Goal: Information Seeking & Learning: Find specific fact

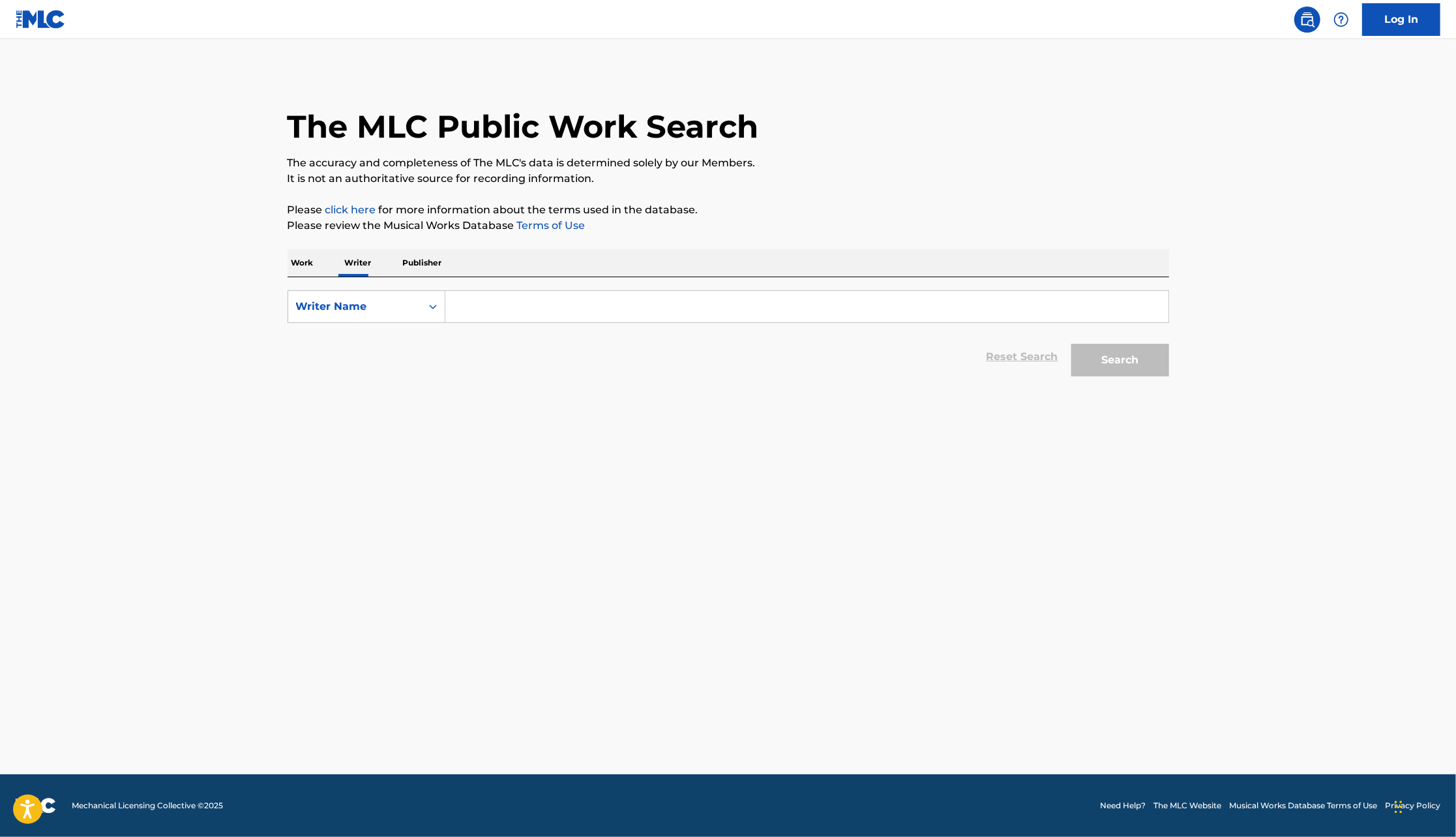
click at [468, 304] on input "Search Form" at bounding box center [807, 307] width 723 height 31
click at [433, 272] on p "Publisher" at bounding box center [422, 263] width 47 height 27
click at [466, 307] on input "Search Form" at bounding box center [807, 307] width 723 height 31
click at [1072, 344] on button "Search" at bounding box center [1121, 360] width 98 height 33
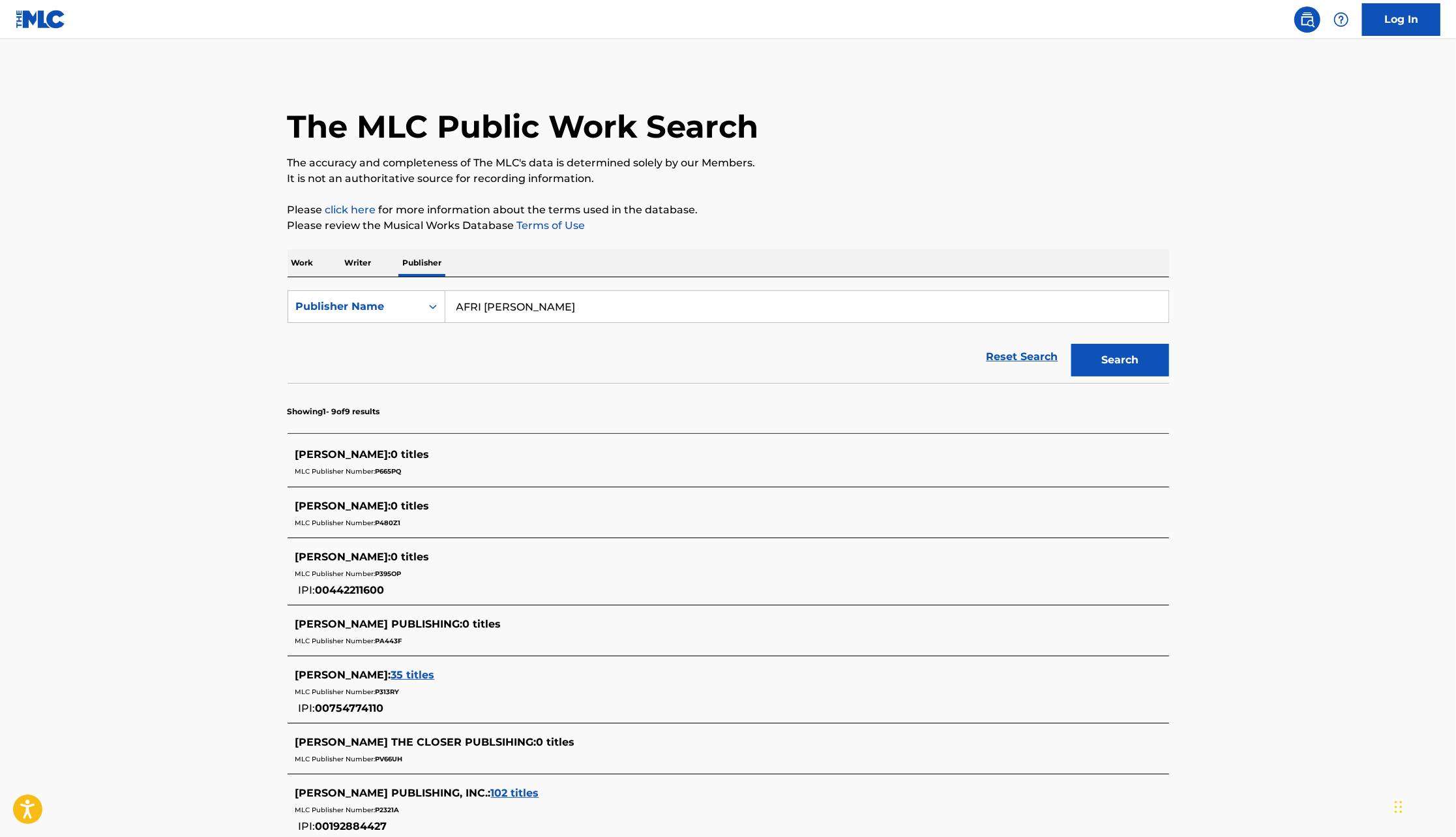
click at [484, 301] on input "AFRI [PERSON_NAME]" at bounding box center [807, 307] width 723 height 31
type input "AFRICORI"
click at [1072, 344] on button "Search" at bounding box center [1121, 360] width 98 height 33
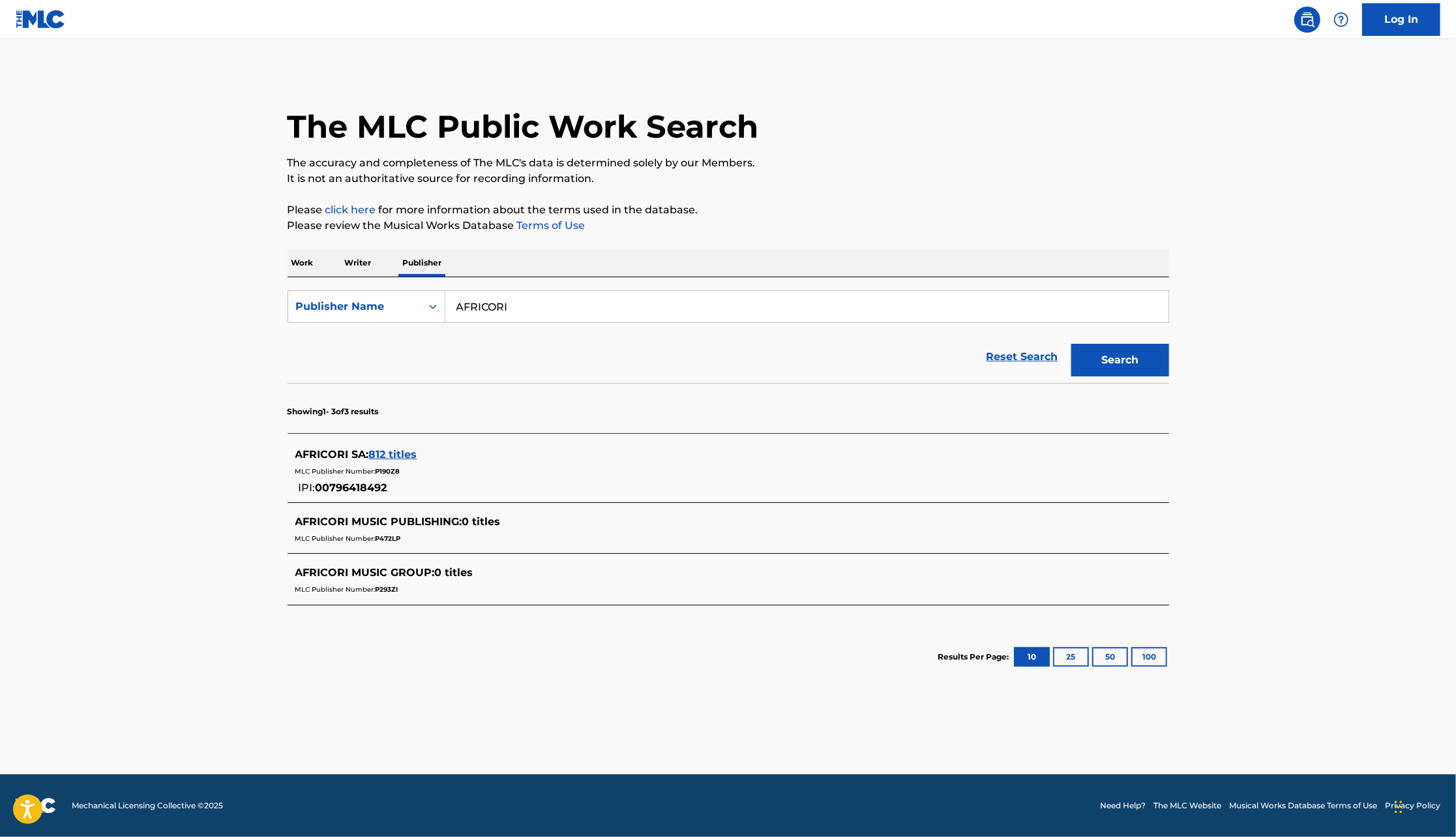
click at [401, 457] on span "812 titles" at bounding box center [393, 454] width 48 height 12
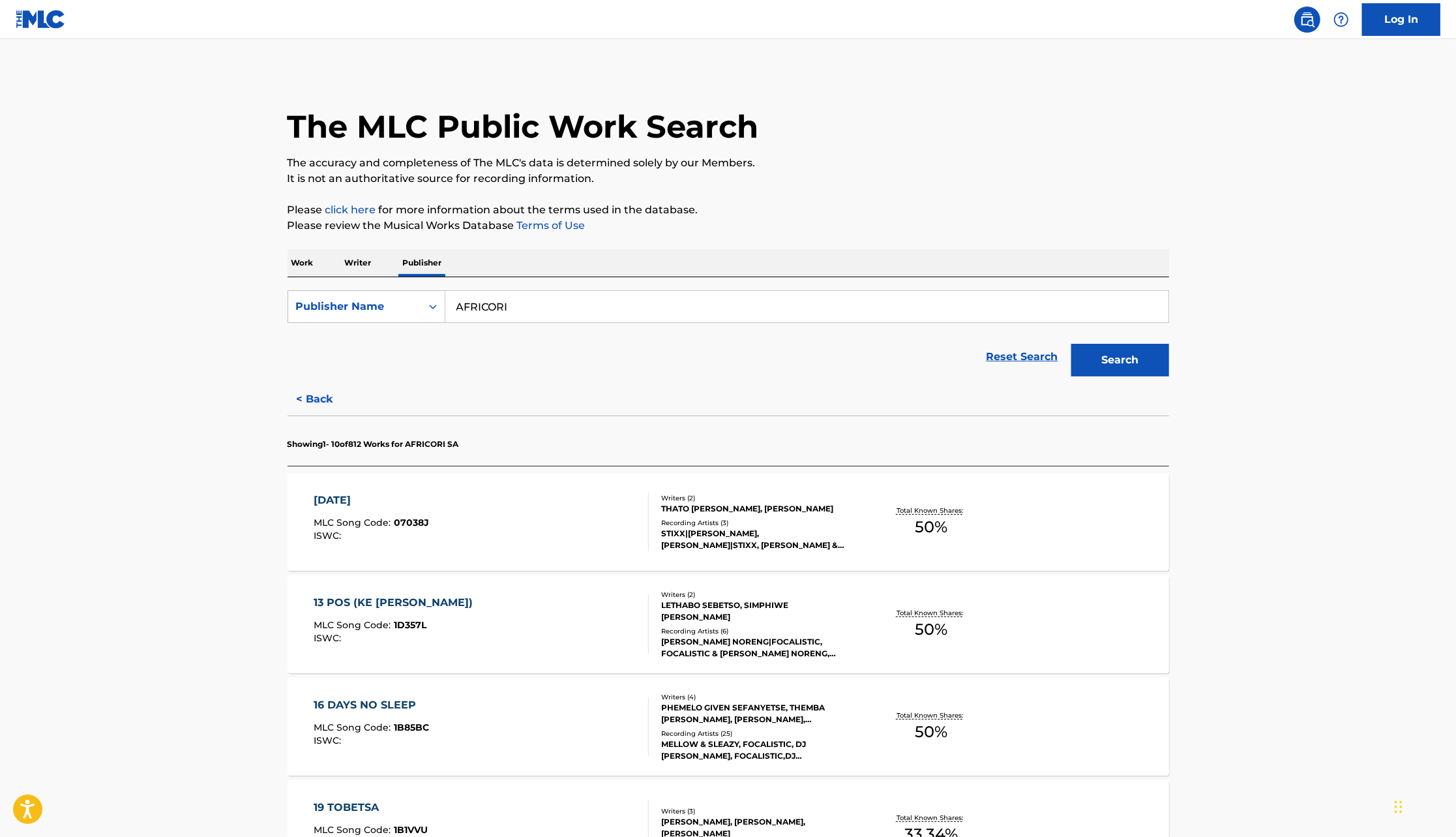
click at [547, 304] on input "AFRICORI" at bounding box center [807, 307] width 723 height 31
click at [779, 533] on div "STIXX|[PERSON_NAME], [PERSON_NAME]|STIXX, [PERSON_NAME] & STIXX" at bounding box center [760, 539] width 197 height 24
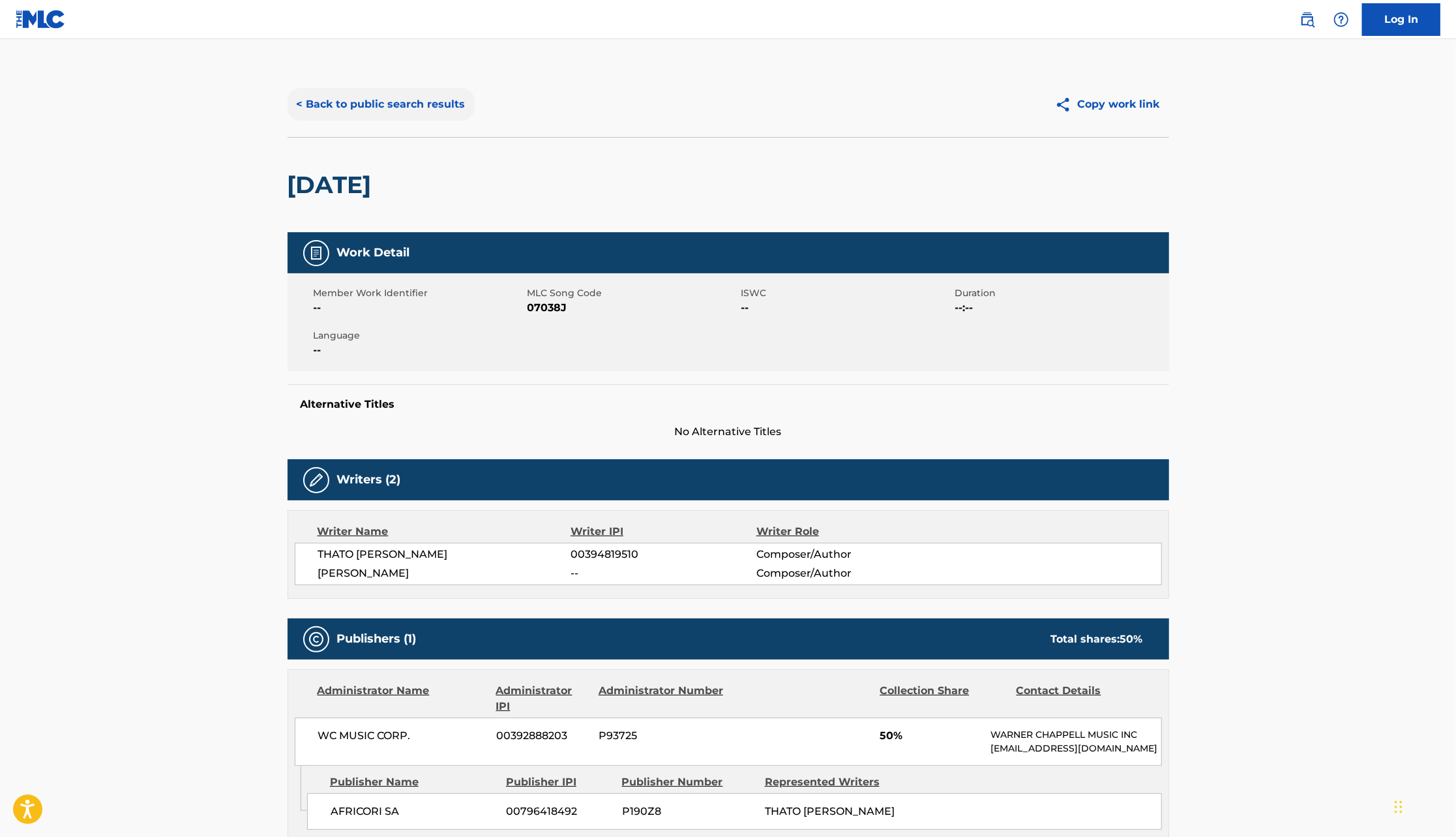
click at [379, 105] on button "< Back to public search results" at bounding box center [381, 105] width 187 height 33
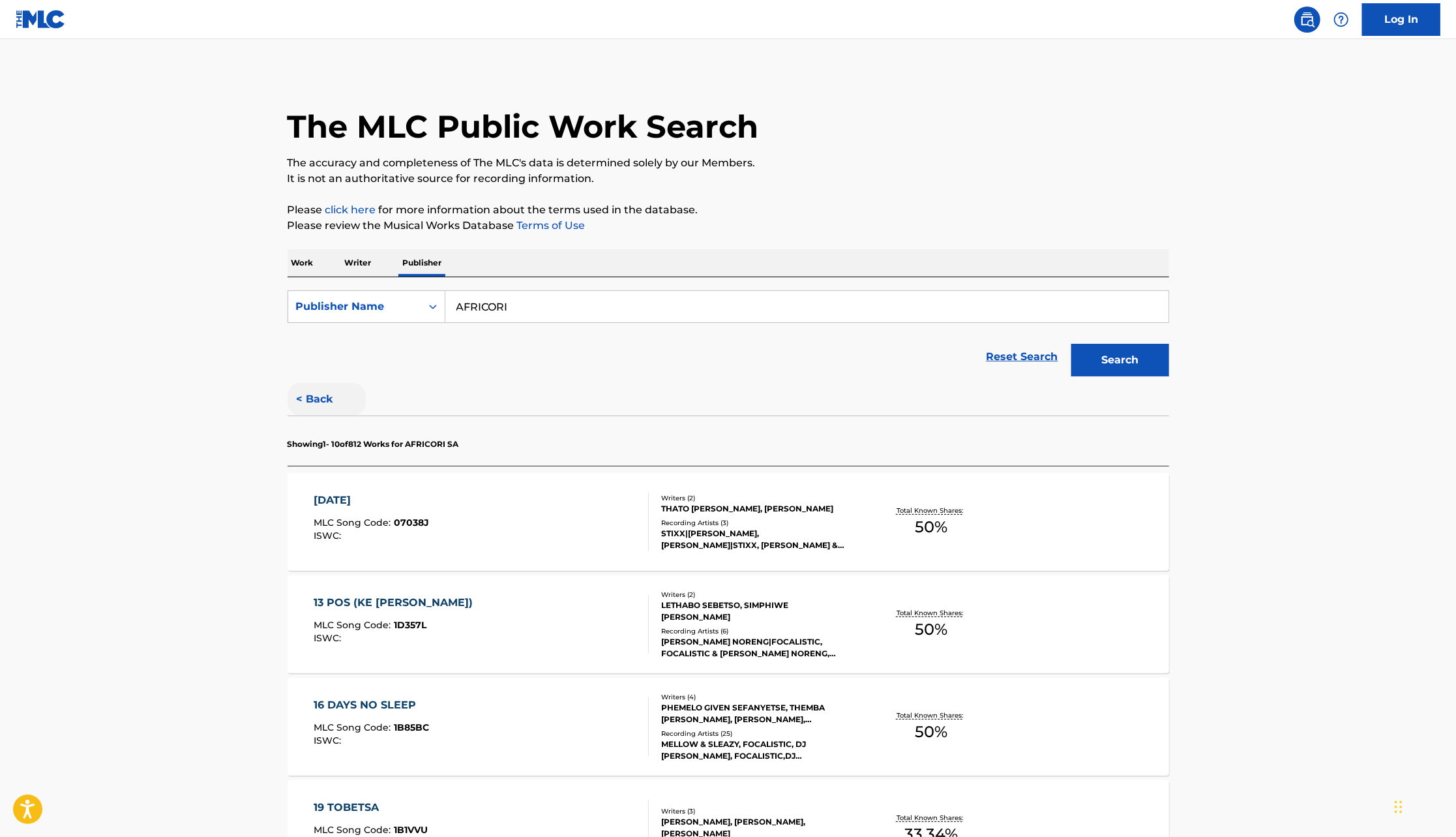
click at [327, 398] on button "< Back" at bounding box center [327, 399] width 79 height 33
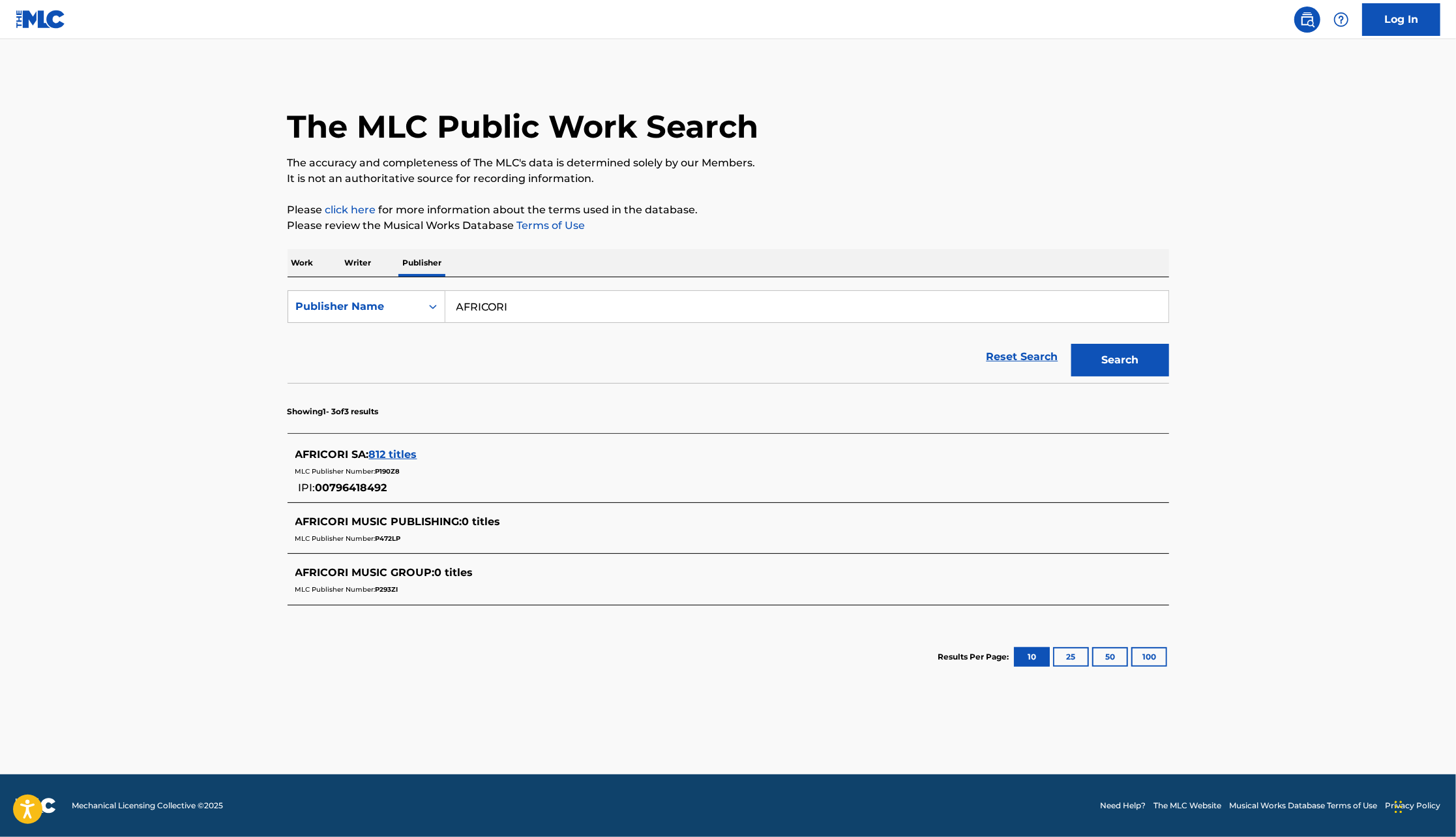
click at [402, 461] on div "AFRICORI SA : 812 titles" at bounding box center [711, 454] width 832 height 16
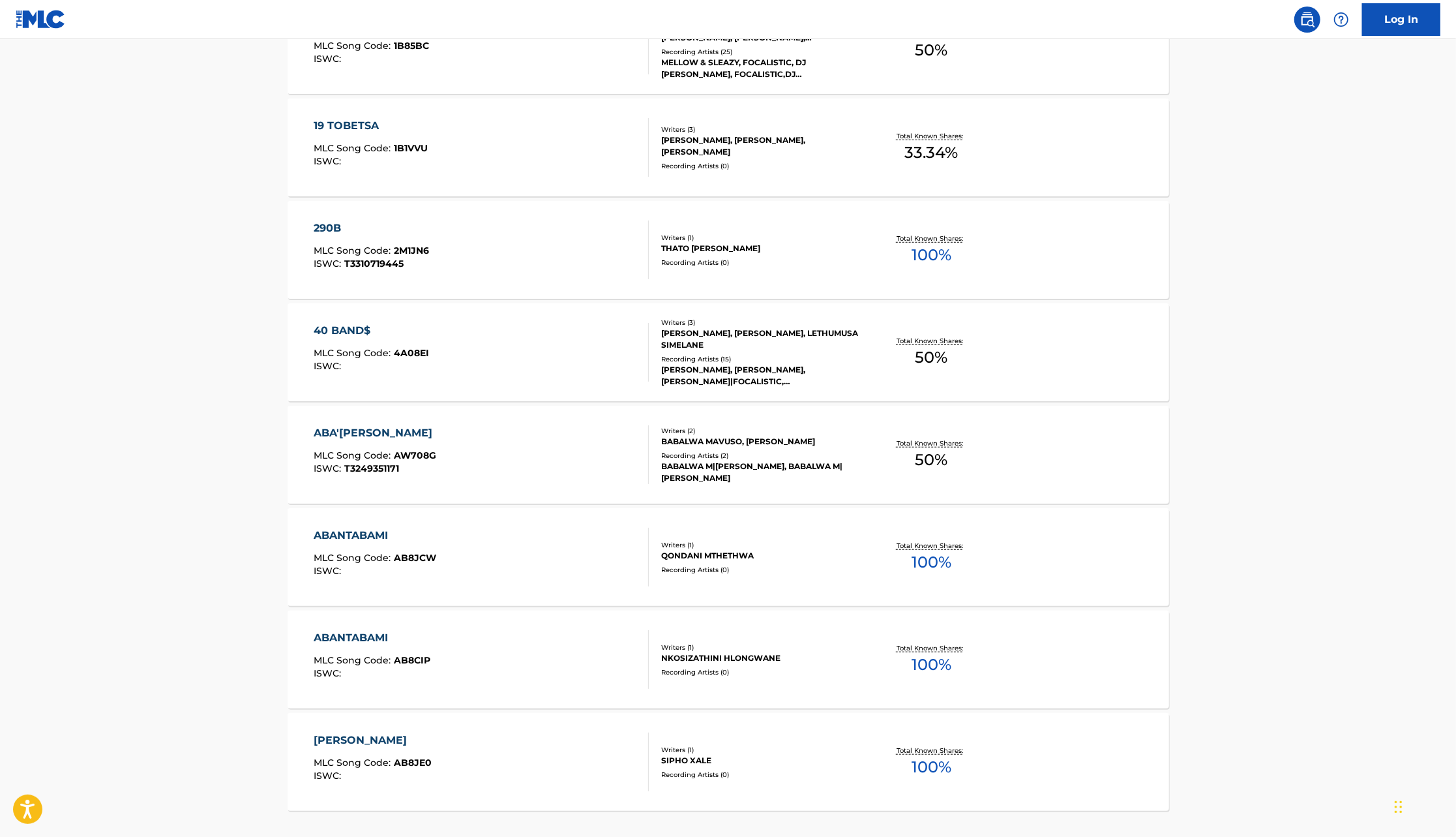
scroll to position [812, 0]
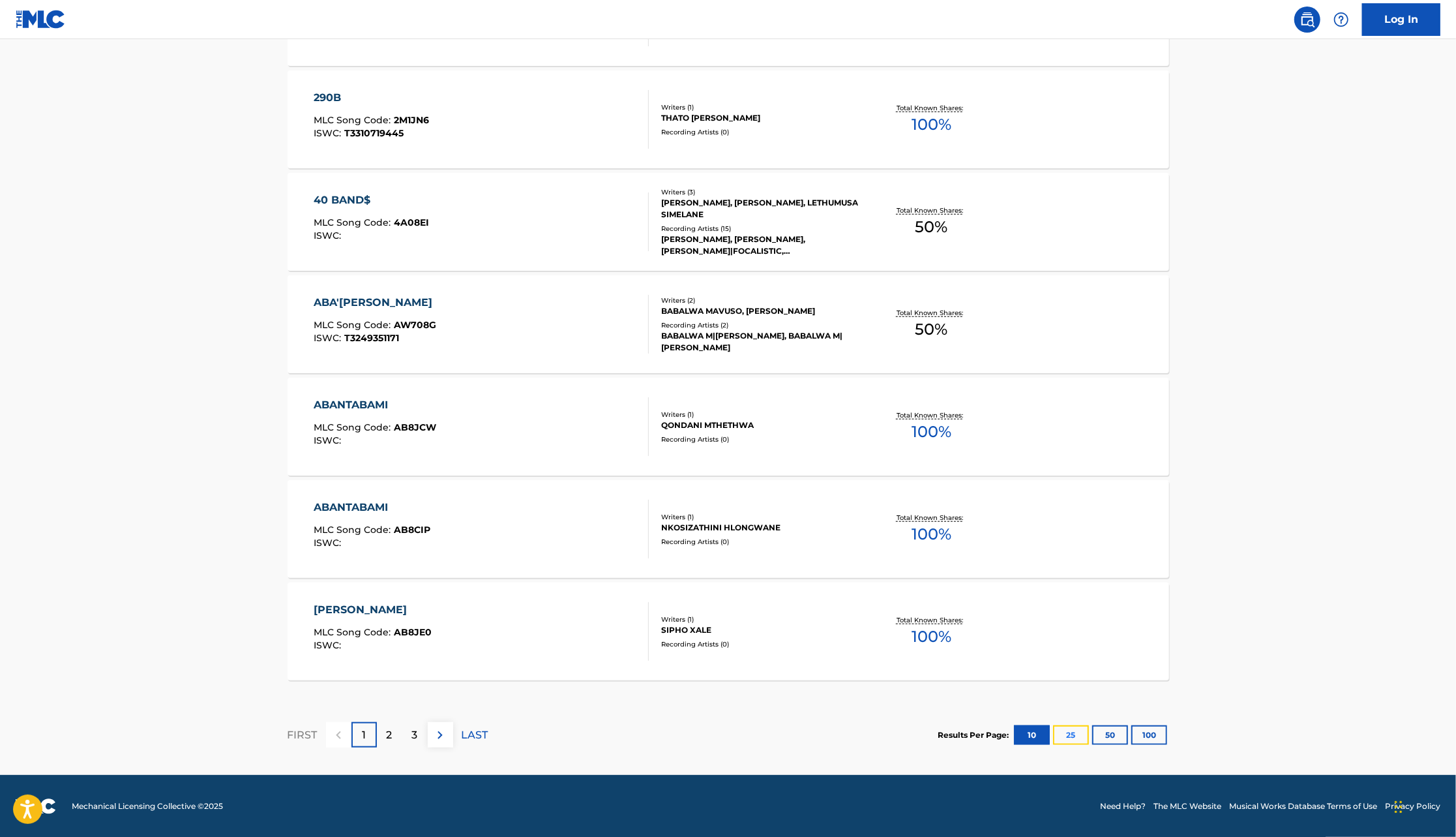
click at [1089, 736] on button "25" at bounding box center [1072, 736] width 36 height 20
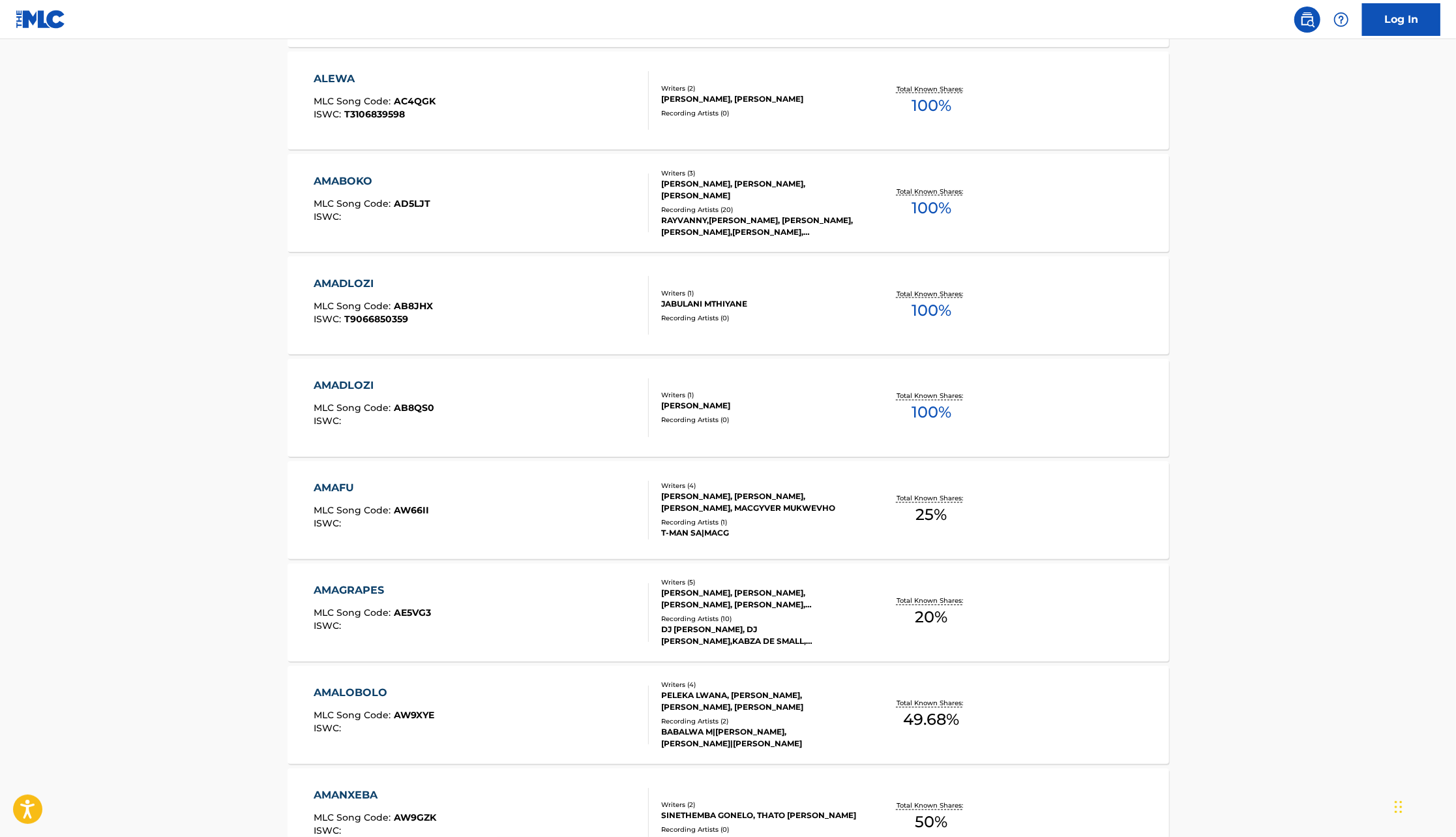
scroll to position [1878, 0]
